Goal: Transaction & Acquisition: Purchase product/service

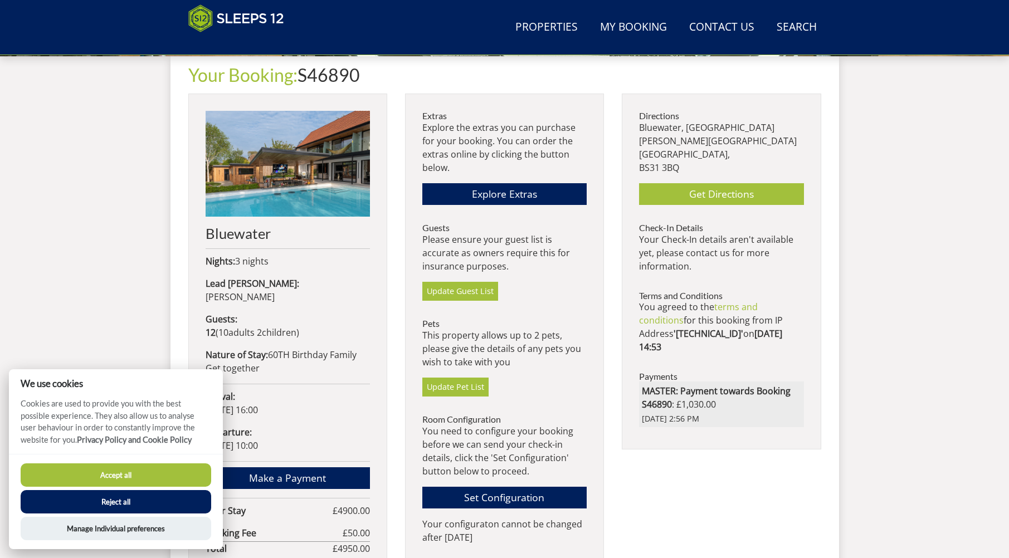
scroll to position [580, 0]
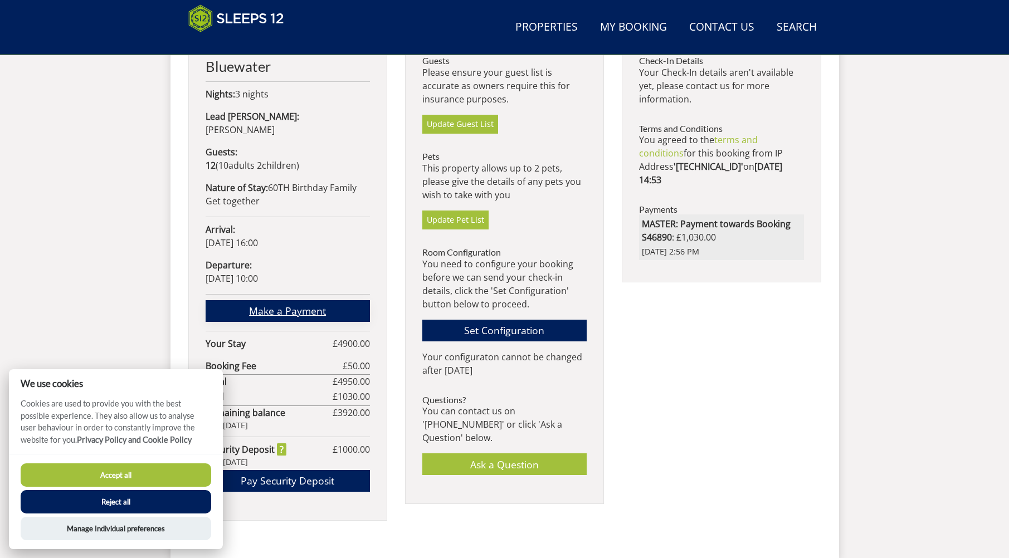
click at [293, 300] on link "Make a Payment" at bounding box center [288, 311] width 164 height 22
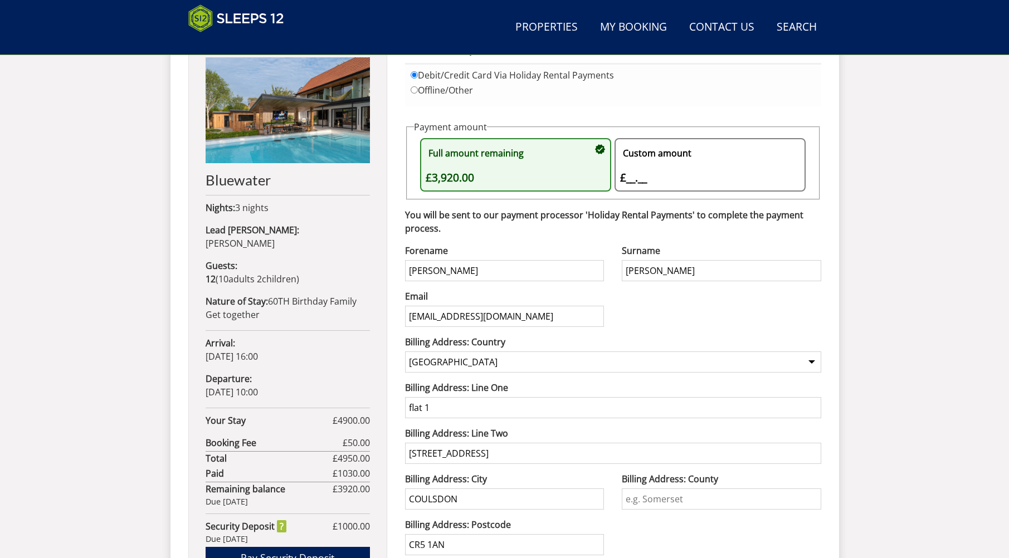
scroll to position [363, 0]
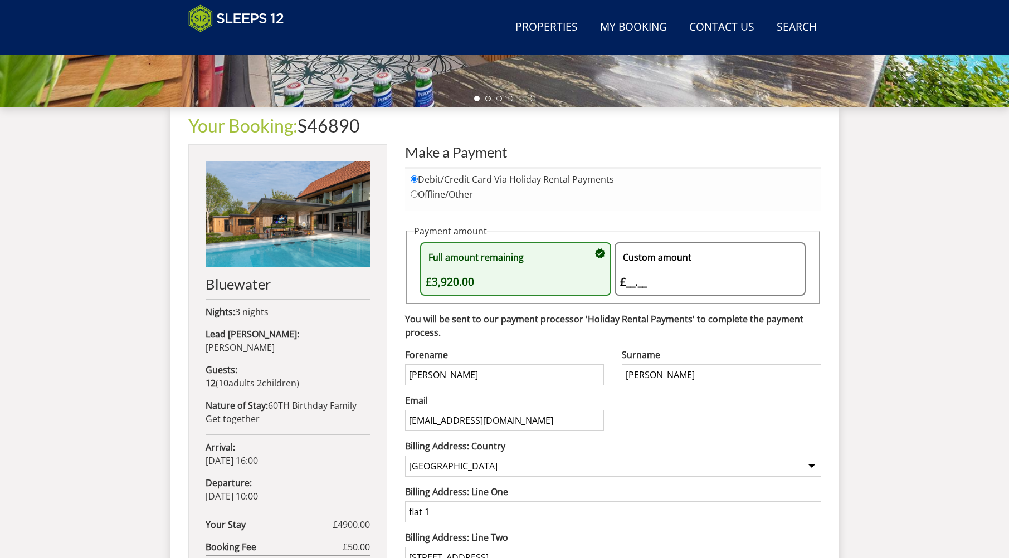
click at [630, 282] on div "Custom amount £__.__ £" at bounding box center [704, 269] width 169 height 42
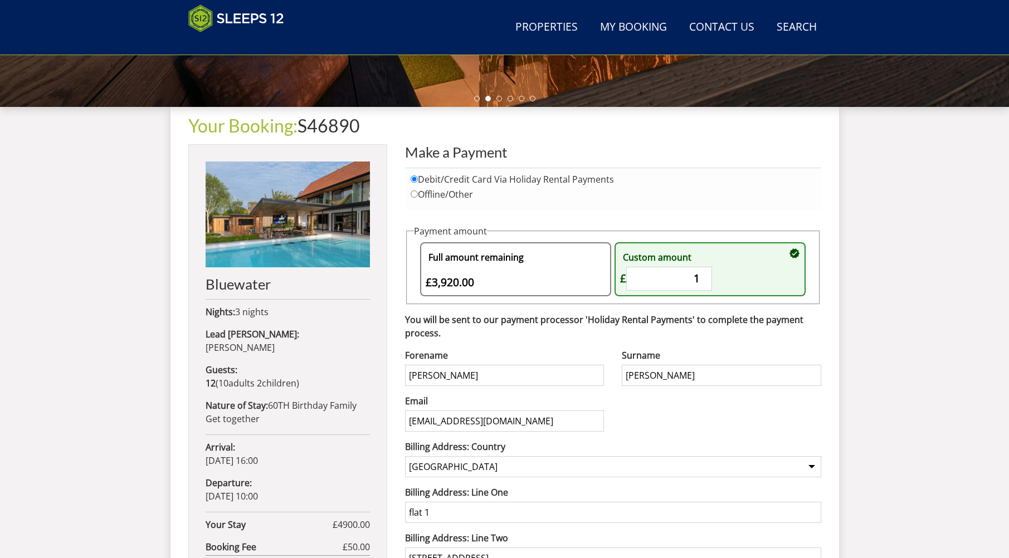
click at [708, 275] on input "1" at bounding box center [669, 279] width 86 height 24
click at [708, 275] on input "1.01" at bounding box center [669, 279] width 86 height 24
click at [708, 275] on input "1.02" at bounding box center [669, 279] width 86 height 24
click at [708, 275] on input "1.03" at bounding box center [669, 279] width 86 height 24
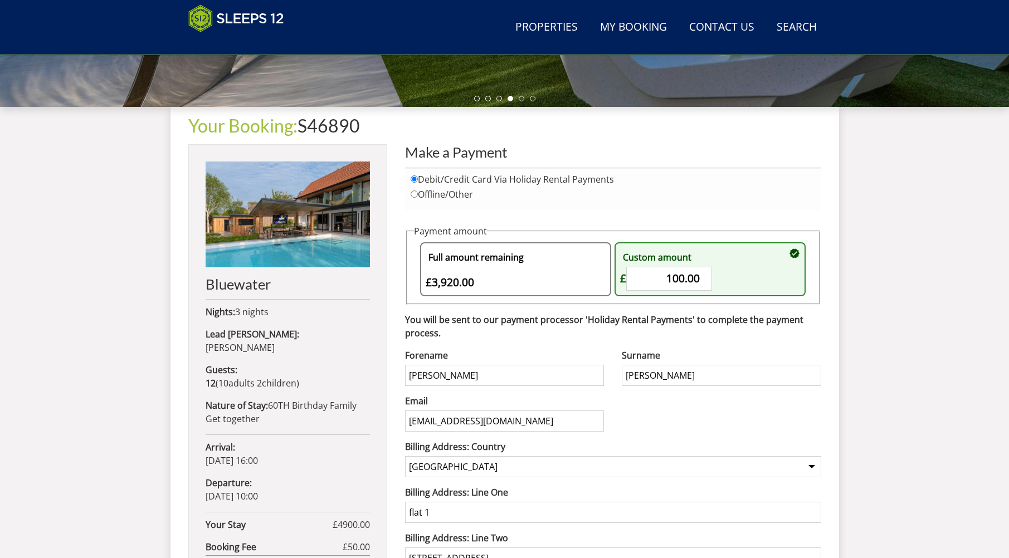
click at [674, 275] on div "Custom amount £__.__ £ 100.00" at bounding box center [704, 269] width 169 height 42
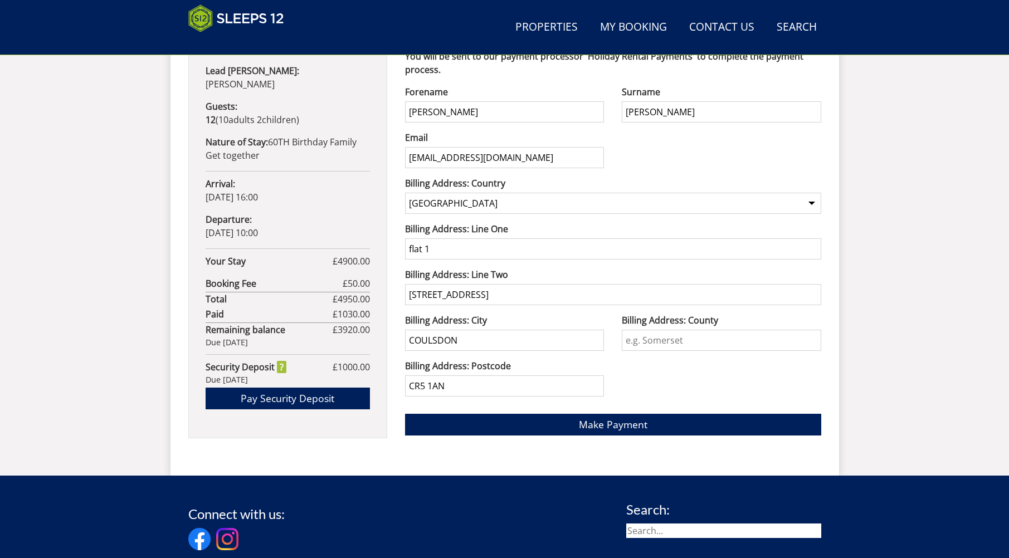
scroll to position [641, 0]
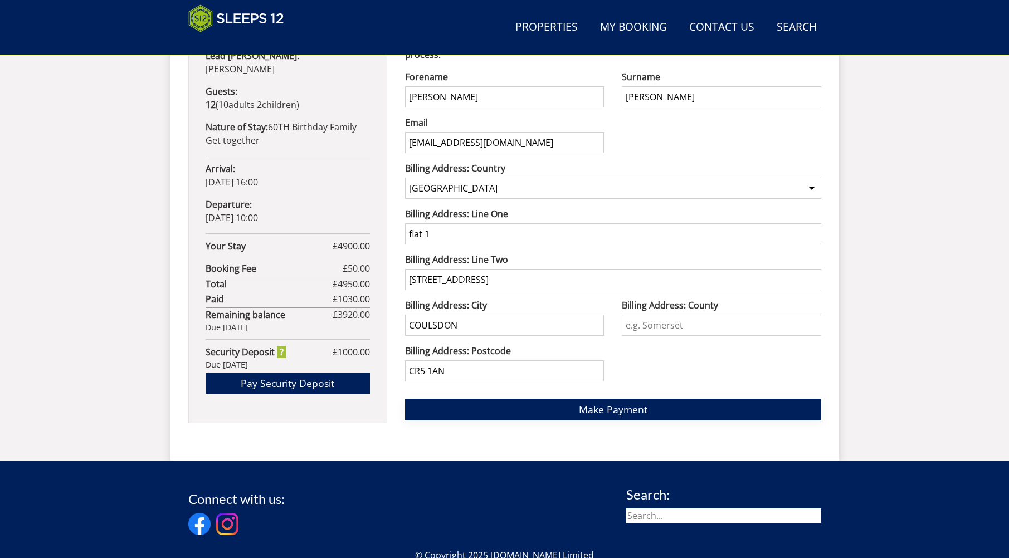
type input "200.00"
click at [573, 411] on button "Make Payment" at bounding box center [613, 410] width 416 height 22
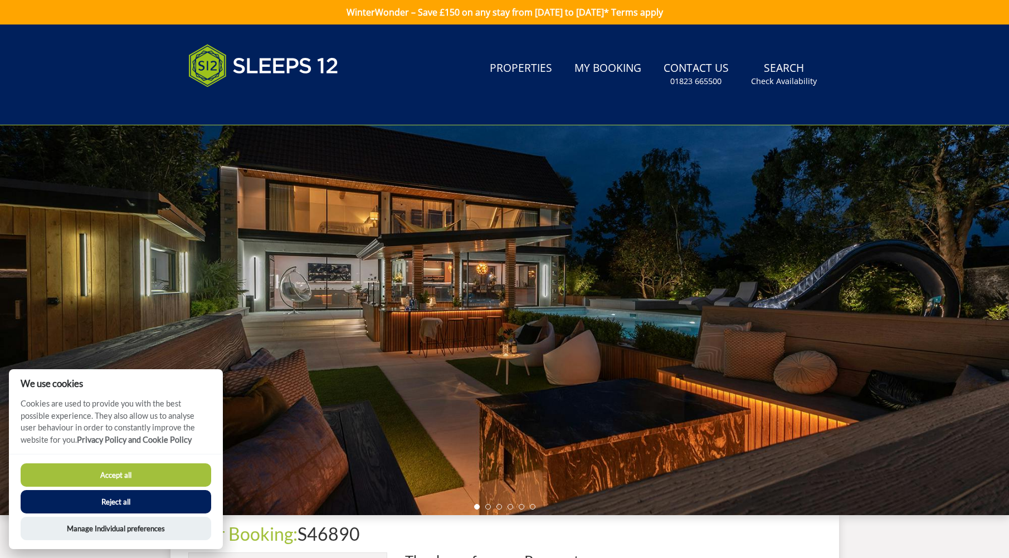
click at [154, 475] on button "Accept all" at bounding box center [116, 474] width 190 height 23
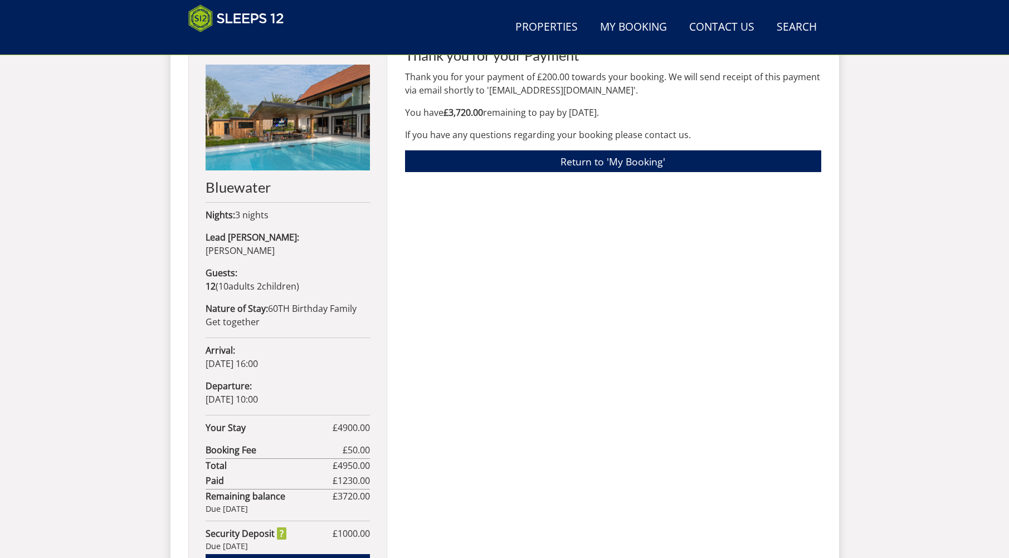
scroll to position [299, 0]
